Goal: Navigation & Orientation: Find specific page/section

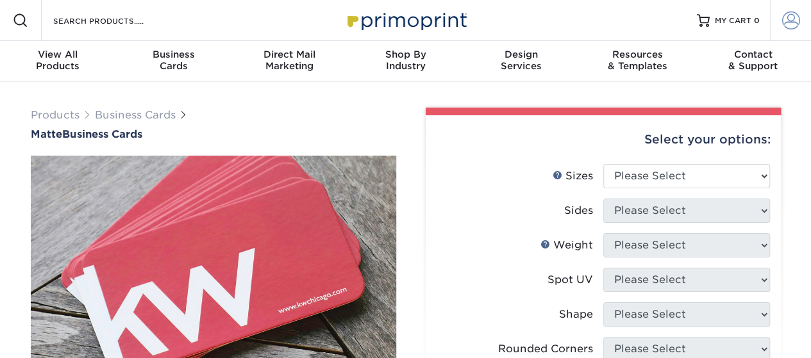
click at [791, 22] on span at bounding box center [791, 21] width 18 height 18
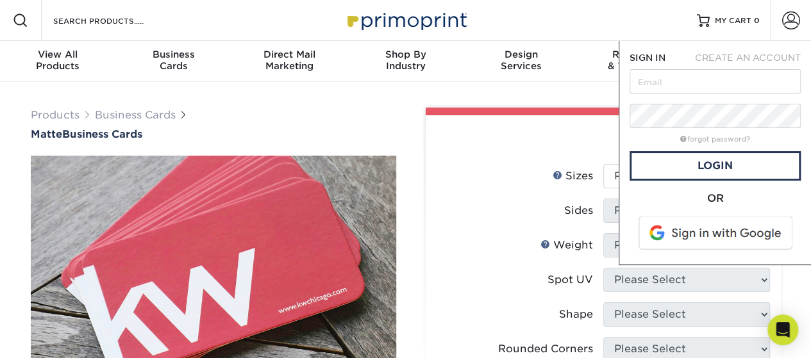
click at [707, 233] on span at bounding box center [715, 233] width 163 height 33
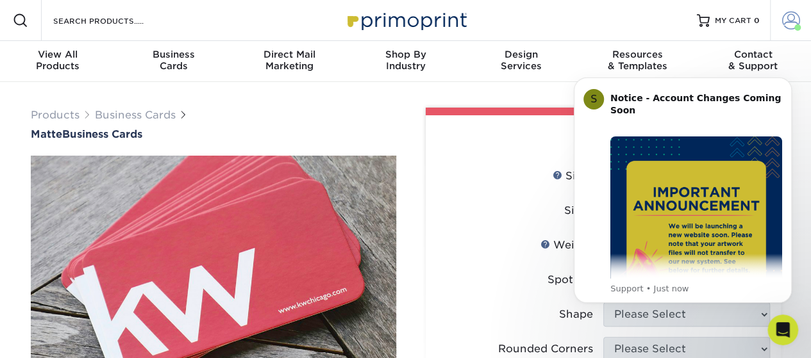
click at [792, 3] on link "Account" at bounding box center [790, 20] width 41 height 41
click at [791, 11] on link "Account" at bounding box center [790, 20] width 41 height 41
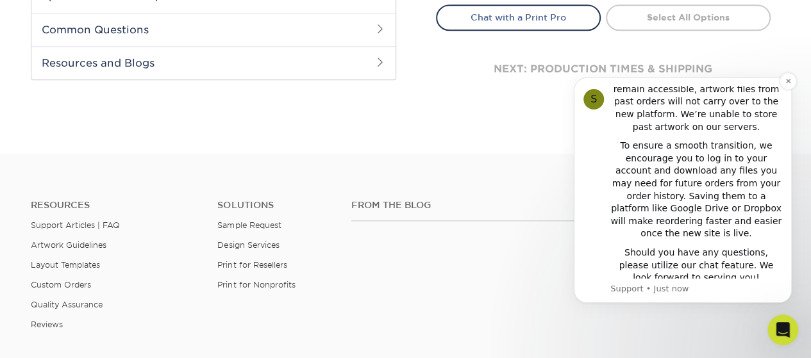
scroll to position [641, 0]
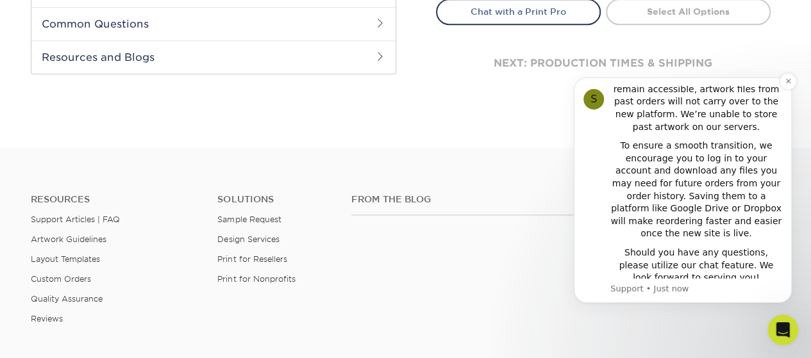
click at [783, 90] on div "S Notice - Account Changes Coming Soon ​ Past Order Files Will Not Transfer: Wh…" at bounding box center [682, 191] width 218 height 226
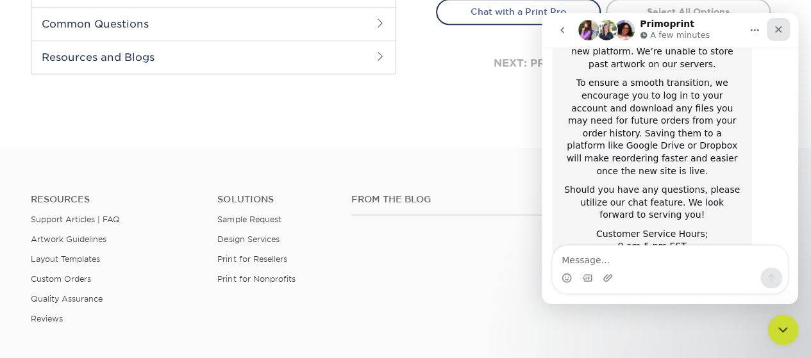
scroll to position [331, 0]
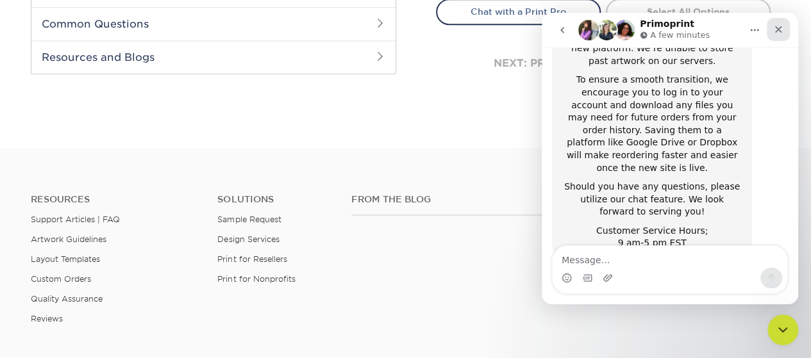
click at [776, 30] on icon "Close" at bounding box center [778, 29] width 10 height 10
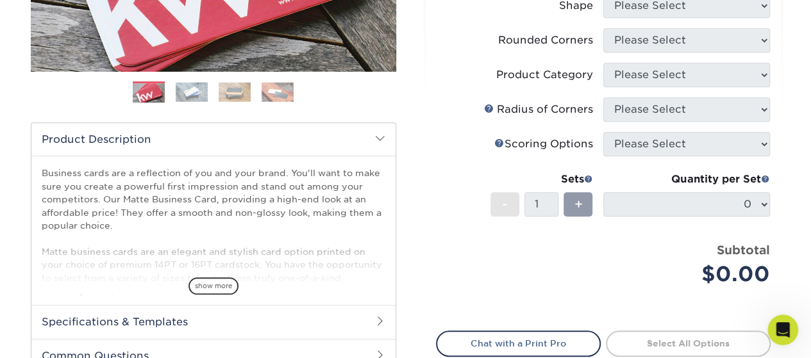
scroll to position [0, 0]
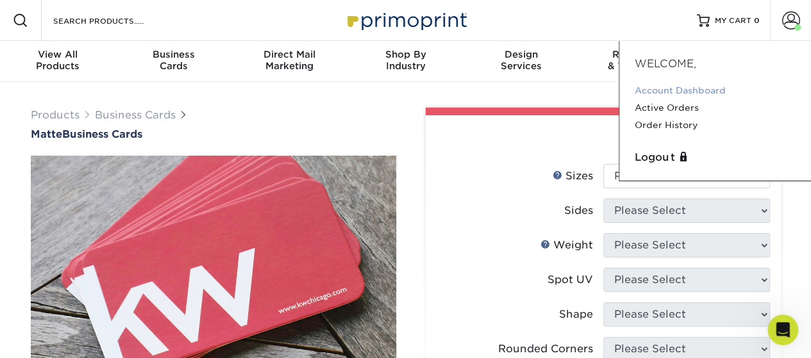
click at [663, 94] on link "Account Dashboard" at bounding box center [714, 90] width 161 height 17
